Goal: Communication & Community: Answer question/provide support

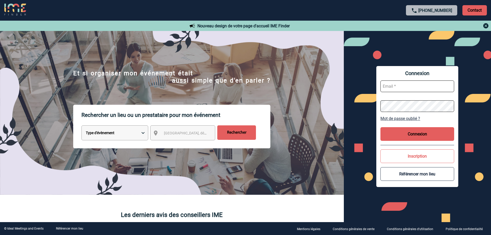
click at [387, 88] on input "text" at bounding box center [417, 86] width 74 height 12
click at [392, 86] on input "ari@zefir.com" at bounding box center [417, 86] width 74 height 12
type input "ari@azefir.com"
click at [456, 100] on div "Connexion ari@azefir.com Mot de passe oublié ? Connexion Inscription Référencer…" at bounding box center [417, 126] width 82 height 121
click at [424, 133] on button "Connexion" at bounding box center [417, 134] width 74 height 14
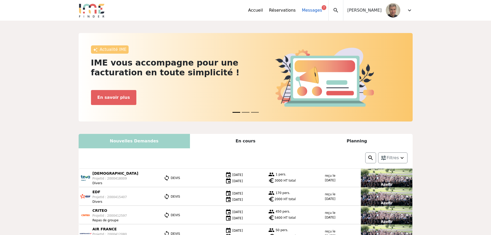
click at [318, 10] on link "Messages 7" at bounding box center [312, 10] width 20 height 6
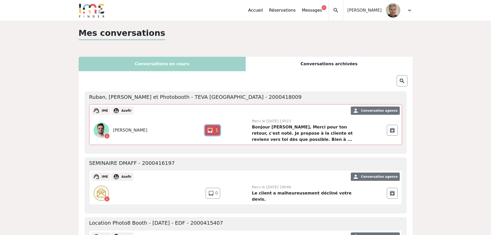
click at [212, 132] on span "inbox" at bounding box center [210, 130] width 6 height 6
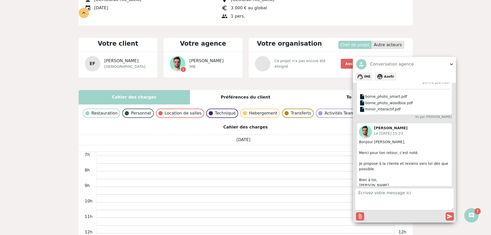
scroll to position [258, 0]
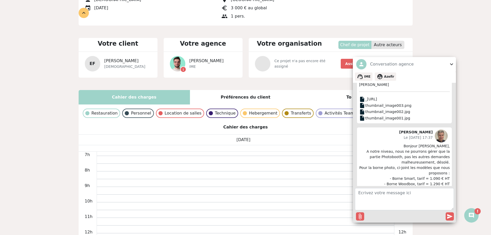
click at [442, 38] on div "Vous répondez en tant que Azefir Vous répondez en tant que Azefir Disponibilité…" at bounding box center [245, 119] width 491 height 610
click at [450, 63] on span "expand_more" at bounding box center [451, 64] width 6 height 6
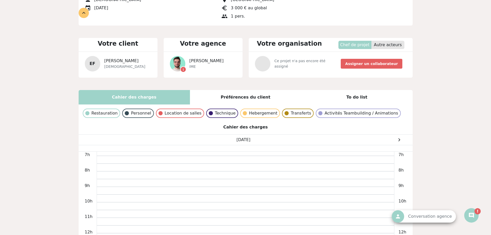
click at [449, 49] on div "Vous répondez en tant que Azefir Vous répondez en tant que Azefir Disponibilité…" at bounding box center [245, 119] width 491 height 610
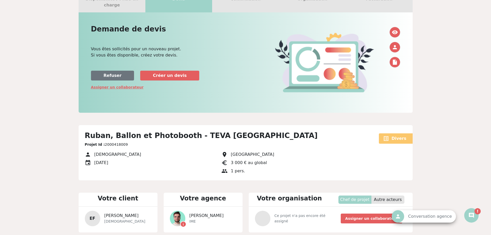
scroll to position [0, 0]
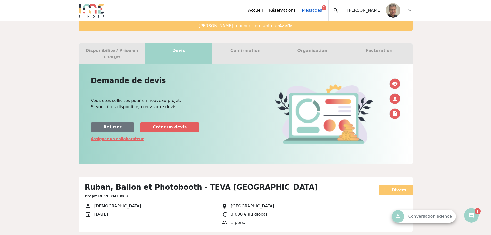
click at [322, 10] on link "Messages 7" at bounding box center [312, 10] width 20 height 6
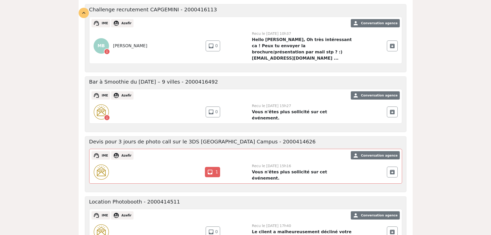
scroll to position [228, 0]
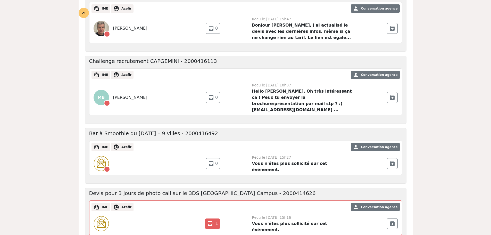
click at [266, 89] on strong "Hello Ari, Oh très intéressant ca ! Peux tu envoyer la brochure/présentation pa…" at bounding box center [302, 100] width 100 height 23
click at [376, 73] on span "Conversation agence" at bounding box center [379, 75] width 37 height 4
click at [118, 59] on h5 "Challenge recrutement CAPGEMINI - 2000416113" at bounding box center [153, 61] width 128 height 6
click at [277, 89] on strong "Hello Ari, Oh très intéressant ca ! Peux tu envoyer la brochure/présentation pa…" at bounding box center [302, 100] width 100 height 23
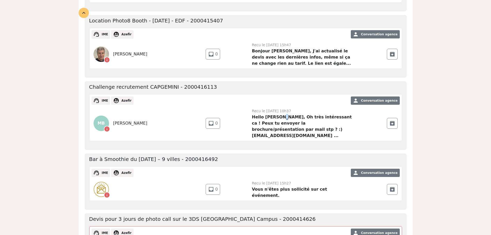
scroll to position [176, 0]
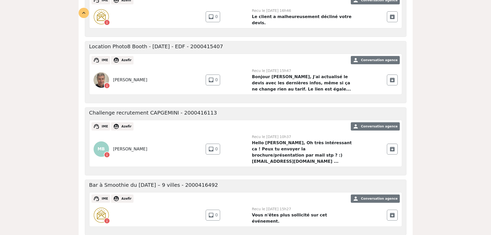
click at [378, 124] on span "Conversation agence" at bounding box center [379, 126] width 37 height 4
click at [383, 124] on span "Conversation agence" at bounding box center [379, 126] width 37 height 4
click at [394, 146] on span "archive" at bounding box center [392, 149] width 6 height 6
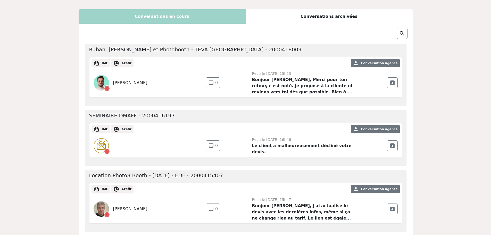
scroll to position [0, 0]
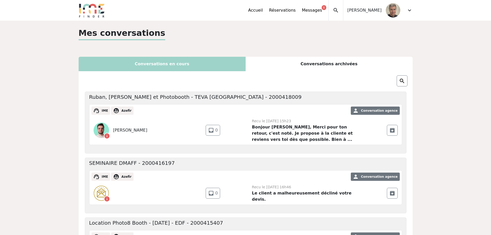
click at [340, 60] on div "Conversations archivées" at bounding box center [329, 64] width 167 height 14
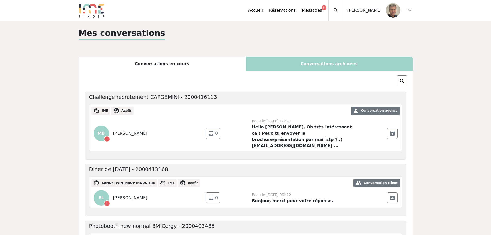
click at [278, 129] on strong "Hello Ari, Oh très intéressant ca ! Peux tu envoyer la brochure/présentation pa…" at bounding box center [302, 135] width 100 height 23
click at [212, 132] on span "inbox" at bounding box center [211, 133] width 6 height 6
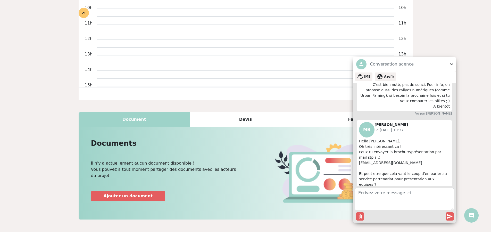
scroll to position [826, 0]
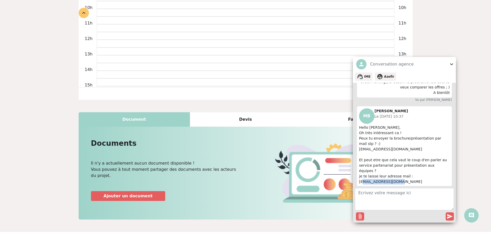
drag, startPoint x: 360, startPoint y: 145, endPoint x: 392, endPoint y: 145, distance: 31.4
click at [392, 145] on p "Hello Ari, Oh très intéressant ca ! Peux tu envoyer la brochure/présentation pa…" at bounding box center [404, 171] width 91 height 92
drag, startPoint x: 359, startPoint y: 146, endPoint x: 410, endPoint y: 147, distance: 51.3
click at [410, 147] on p "Hello Ari, Oh très intéressant ca ! Peux tu envoyer la brochure/présentation pa…" at bounding box center [404, 171] width 91 height 92
copy p "partenariats@ime-groupe.com"
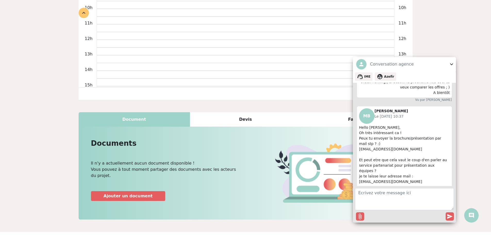
click at [451, 64] on span "expand_more" at bounding box center [451, 64] width 6 height 6
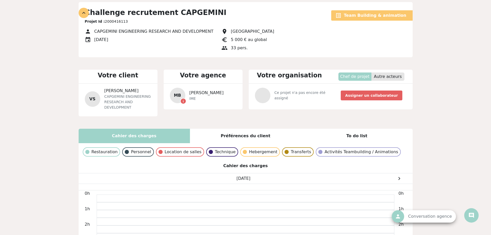
scroll to position [0, 0]
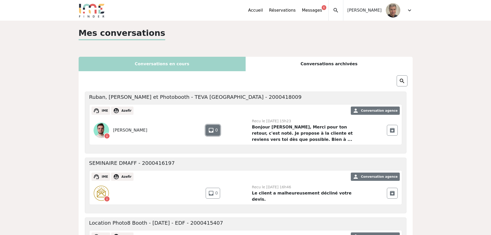
click at [216, 130] on span "0" at bounding box center [216, 130] width 3 height 6
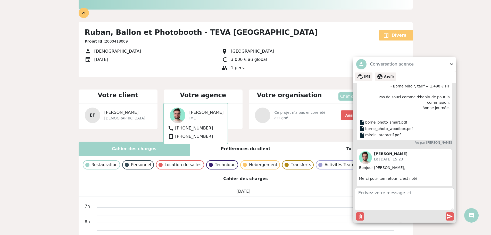
scroll to position [387, 0]
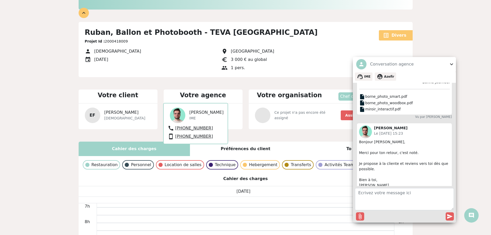
click at [445, 50] on div "Vous répondez en tant que Azefir Vous répondez en tant que Azefir Disponibilité…" at bounding box center [245, 171] width 491 height 610
click at [444, 56] on div "Vous répondez en tant que Azefir Vous répondez en tant que Azefir Disponibilité…" at bounding box center [245, 171] width 491 height 610
click at [451, 63] on span "expand_more" at bounding box center [451, 64] width 6 height 6
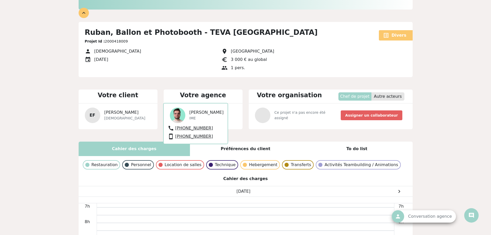
click at [85, 12] on div "expand_less" at bounding box center [84, 13] width 10 height 10
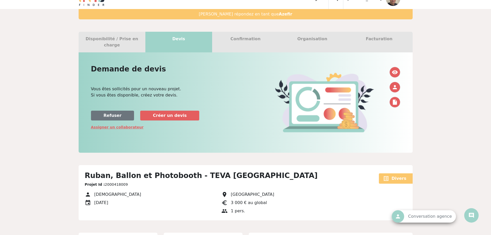
scroll to position [0, 0]
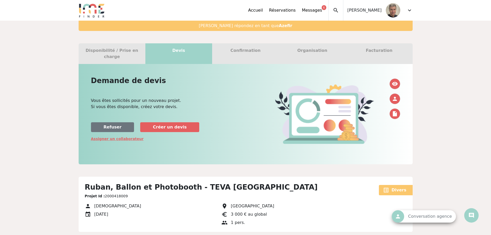
click at [251, 52] on div "Confirmation" at bounding box center [245, 53] width 67 height 21
click at [410, 10] on span "expand_more" at bounding box center [409, 10] width 6 height 6
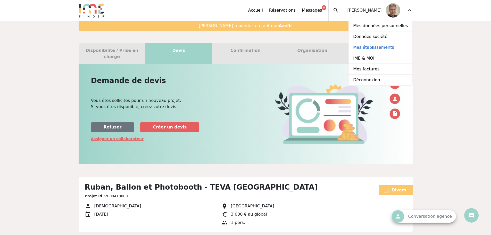
click at [374, 48] on link "Mes établissements" at bounding box center [380, 47] width 63 height 11
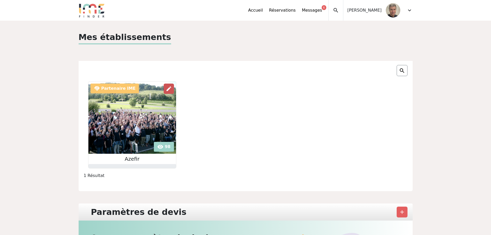
click at [170, 90] on span "edit" at bounding box center [169, 89] width 6 height 6
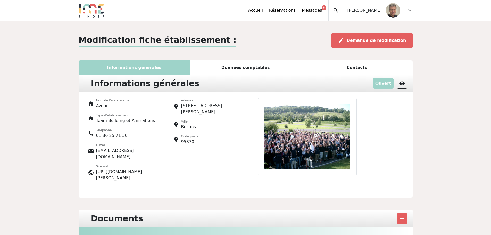
click at [244, 64] on div "Données comptables" at bounding box center [245, 67] width 111 height 14
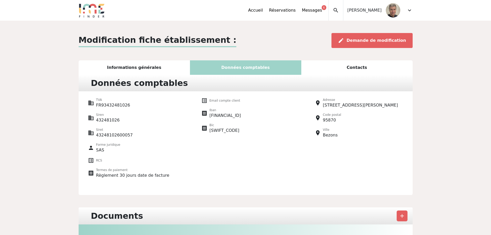
click at [353, 63] on div "Contacts" at bounding box center [356, 67] width 111 height 14
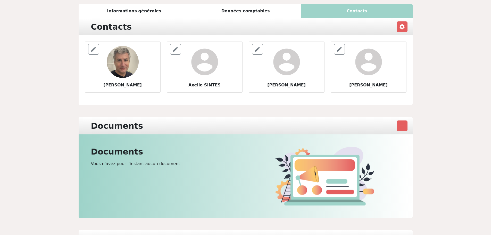
scroll to position [31, 0]
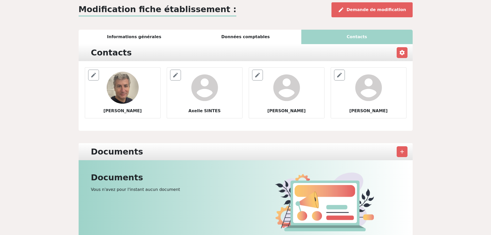
click at [258, 43] on div "Données comptables" at bounding box center [245, 37] width 111 height 14
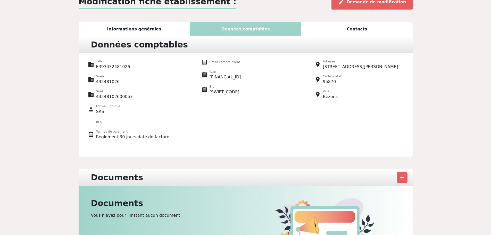
scroll to position [0, 0]
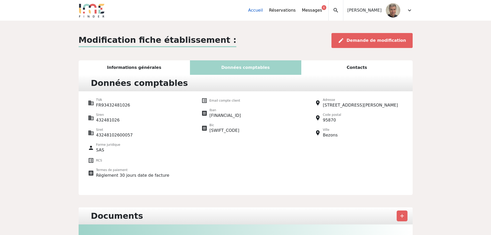
click at [263, 8] on link "Accueil" at bounding box center [255, 10] width 15 height 6
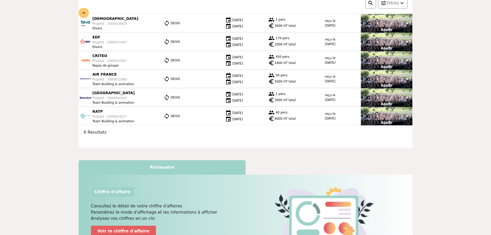
scroll to position [275, 0]
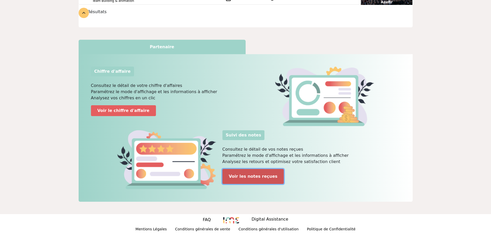
click at [253, 178] on link "Voir les notes reçues" at bounding box center [253, 176] width 62 height 15
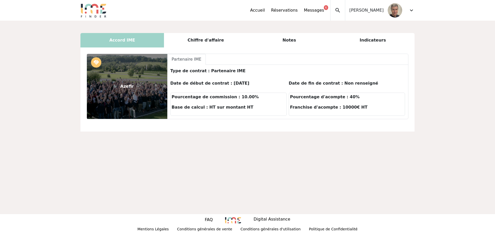
click at [286, 42] on div "Notes" at bounding box center [288, 40] width 83 height 14
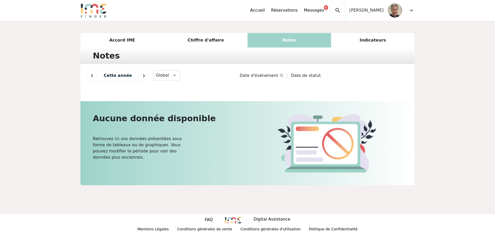
click at [94, 74] on img at bounding box center [92, 75] width 10 height 10
click at [88, 74] on img at bounding box center [92, 75] width 10 height 10
select select "2023"
click at [382, 36] on div "Indicateurs" at bounding box center [372, 40] width 83 height 14
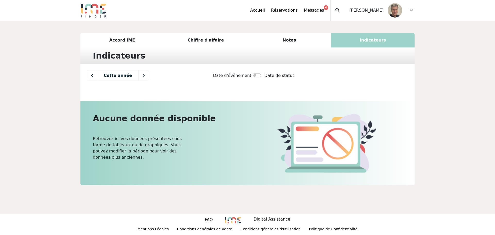
click at [85, 77] on div "Cette année Ce mois Date d'événement Date de statut [GEOGRAPHIC_DATA] Graphique" at bounding box center [247, 76] width 334 height 25
click at [94, 75] on img at bounding box center [92, 75] width 10 height 10
select select "2024"
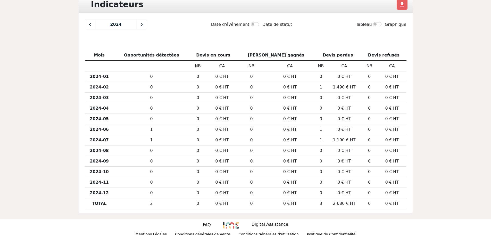
scroll to position [57, 0]
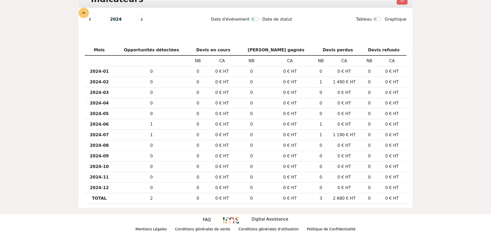
click at [259, 20] on input "checkbox" at bounding box center [255, 19] width 8 height 4
click at [255, 19] on input "checkbox" at bounding box center [255, 19] width 8 height 4
checkbox input "false"
click at [140, 20] on img at bounding box center [142, 19] width 10 height 10
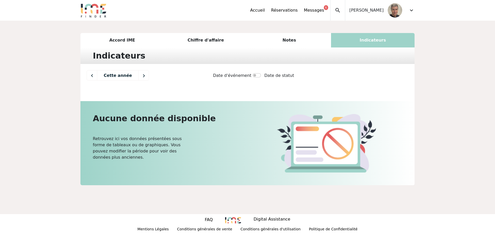
click at [94, 74] on img at bounding box center [92, 75] width 10 height 10
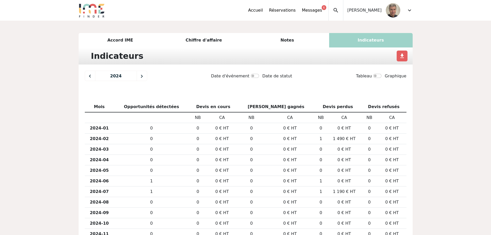
click at [94, 74] on img at bounding box center [90, 76] width 10 height 10
select select "2023"
